Goal: Communication & Community: Ask a question

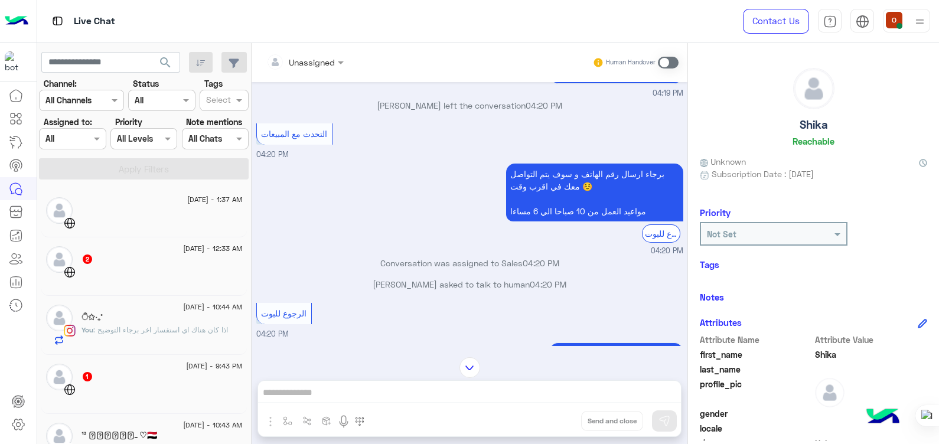
scroll to position [143, 0]
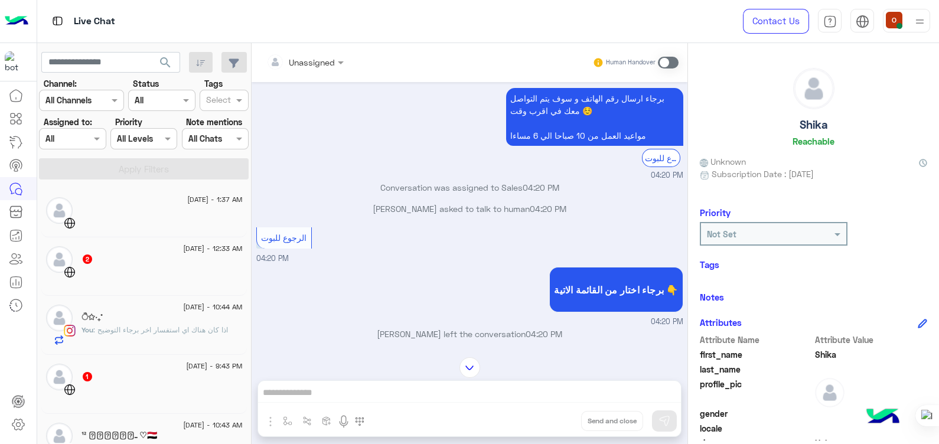
click at [217, 325] on span ": اذا كان هناك اي استفسار اخر برجاء التوضيح" at bounding box center [160, 329] width 135 height 9
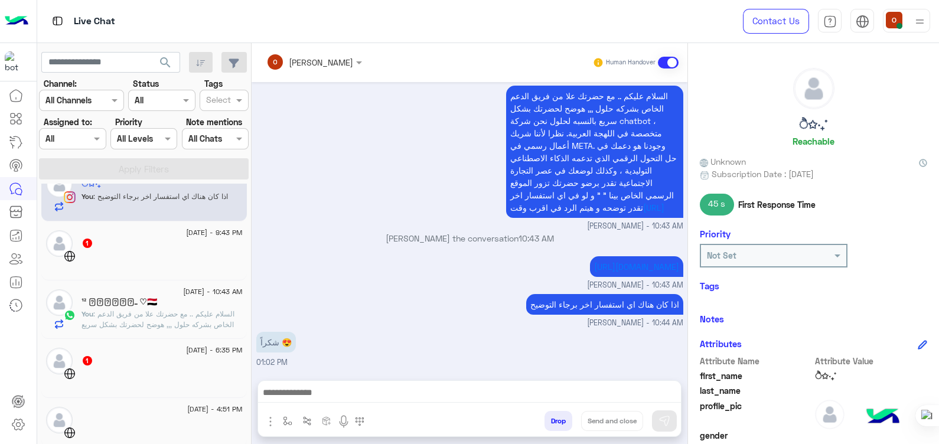
scroll to position [209, 0]
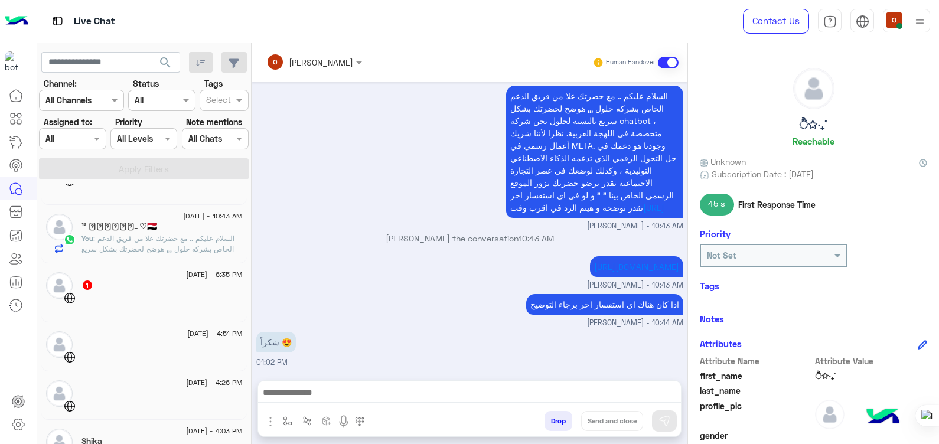
click at [106, 235] on span ": السلام عليكم .. مع حضرتك علا من فريق الدعم الخاص بشركه حلول ,,, هوضح لحضرتك ب…" at bounding box center [160, 281] width 159 height 94
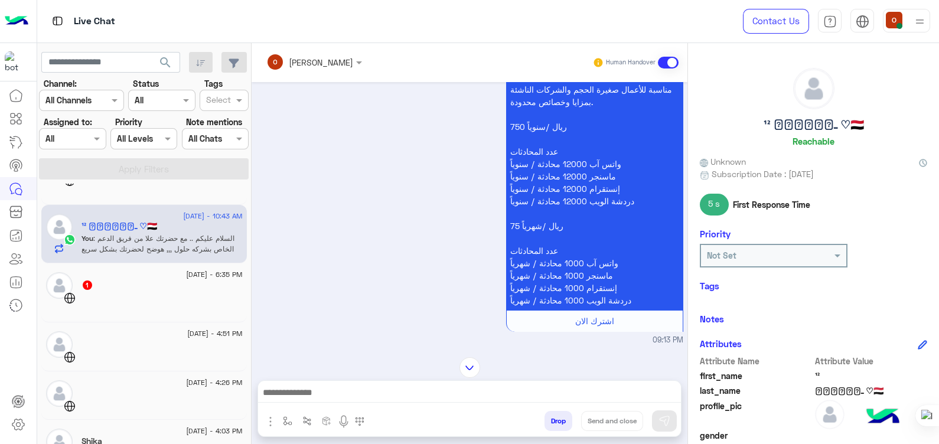
scroll to position [717, 0]
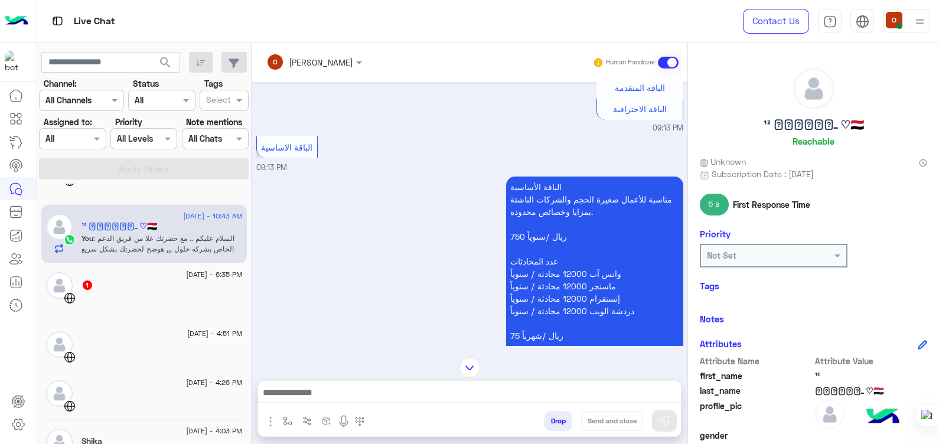
drag, startPoint x: 938, startPoint y: 134, endPoint x: 940, endPoint y: 231, distance: 97.5
click at [938, 231] on html "Live Chat Contact Us Help Center عربي English search Channel: Channel All Chann…" at bounding box center [469, 222] width 939 height 444
drag, startPoint x: 938, startPoint y: 208, endPoint x: 938, endPoint y: 382, distance: 174.2
click at [938, 382] on html "Live Chat Contact Us Help Center عربي English search Channel: Channel All Chann…" at bounding box center [469, 222] width 939 height 444
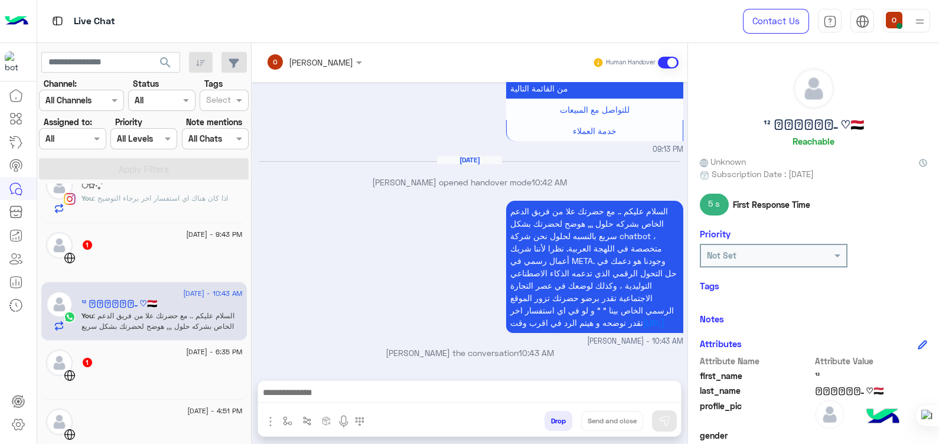
scroll to position [109, 0]
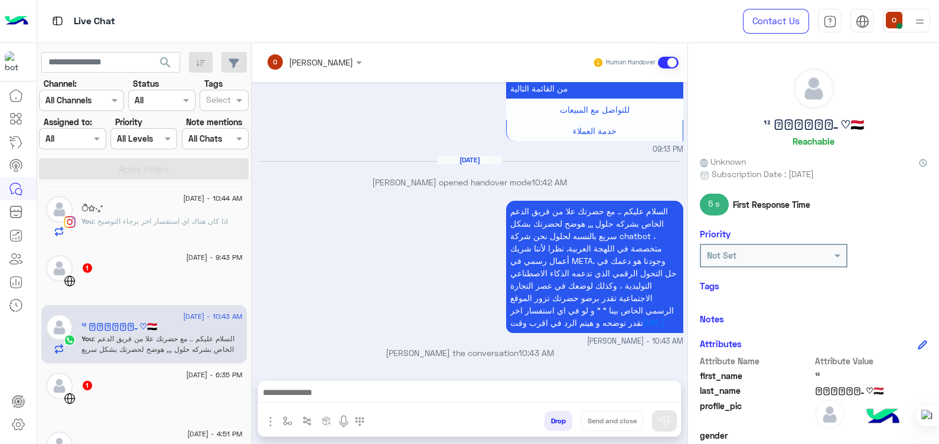
click at [234, 235] on div "You : اذا كان هناك اي استفسار اخر برجاء التوضيح" at bounding box center [161, 226] width 161 height 21
